Goal: Task Accomplishment & Management: Manage account settings

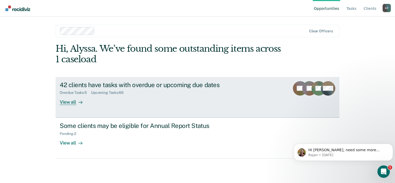
click at [92, 86] on div "42 clients have tasks with overdue or upcoming due dates" at bounding box center [150, 84] width 181 height 7
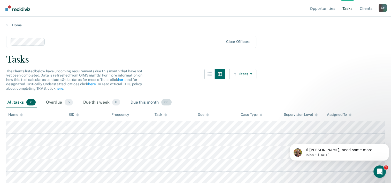
click at [136, 102] on div "Due this month 66" at bounding box center [150, 102] width 43 height 11
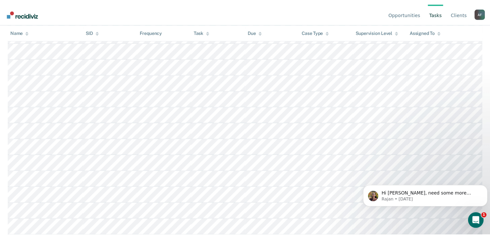
scroll to position [718, 0]
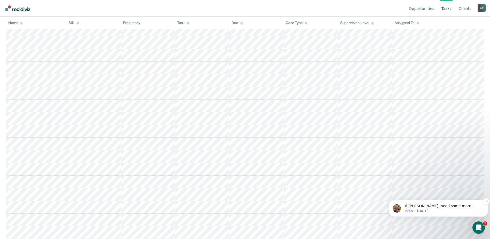
click at [395, 183] on span "Hi [PERSON_NAME], need some more context here there somewhere in [GEOGRAPHIC_DA…" at bounding box center [439, 216] width 71 height 25
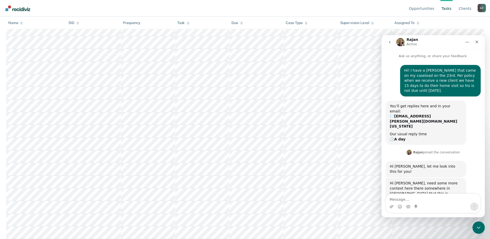
scroll to position [1, 0]
click at [395, 42] on icon "Close" at bounding box center [477, 42] width 4 height 4
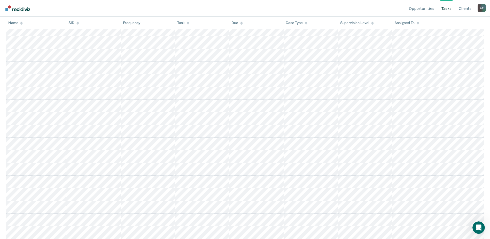
scroll to position [1, 0]
